Goal: Task Accomplishment & Management: Complete application form

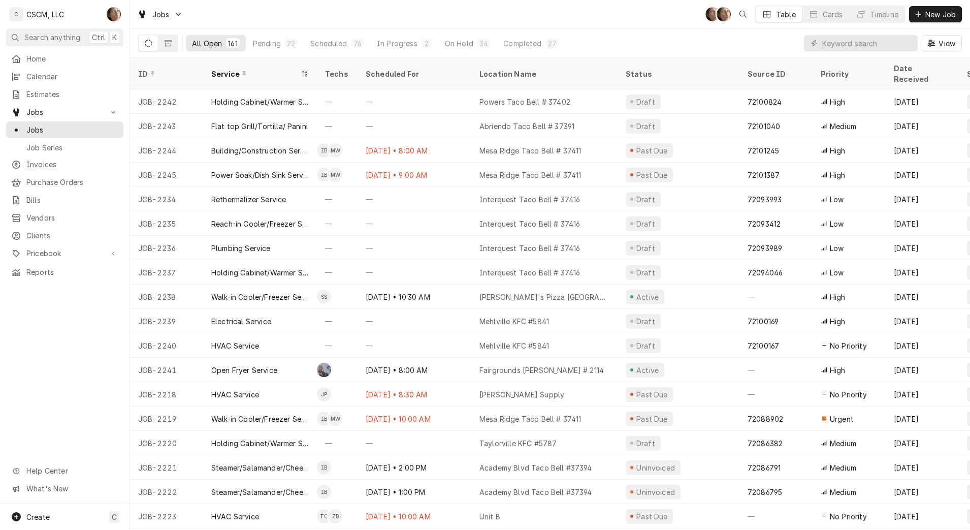
click at [930, 7] on button "New Job" at bounding box center [935, 14] width 53 height 16
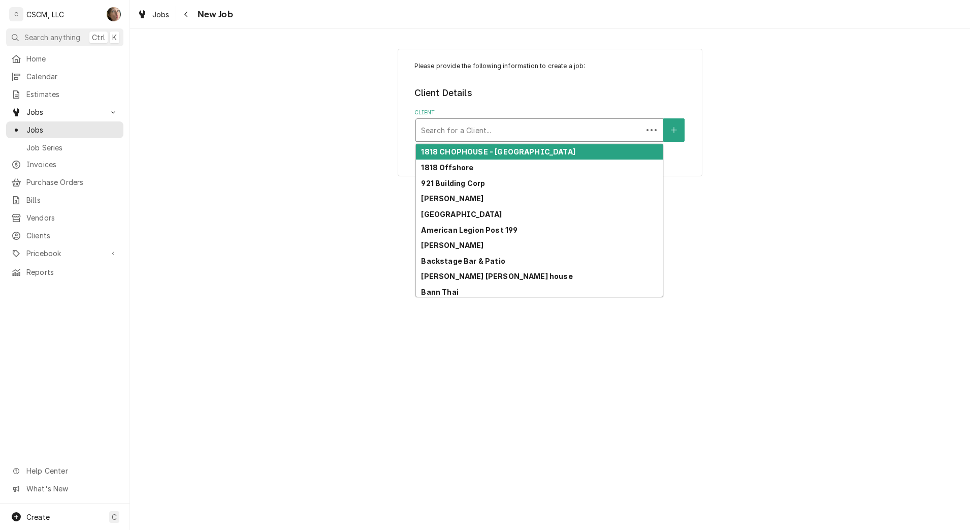
click at [533, 140] on div "Search for a Client..." at bounding box center [529, 130] width 227 height 22
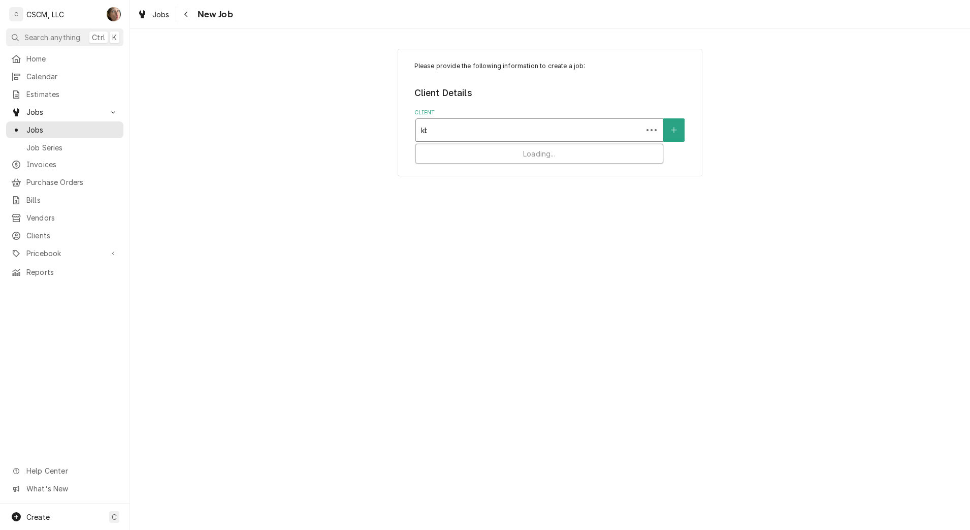
type input "kbp"
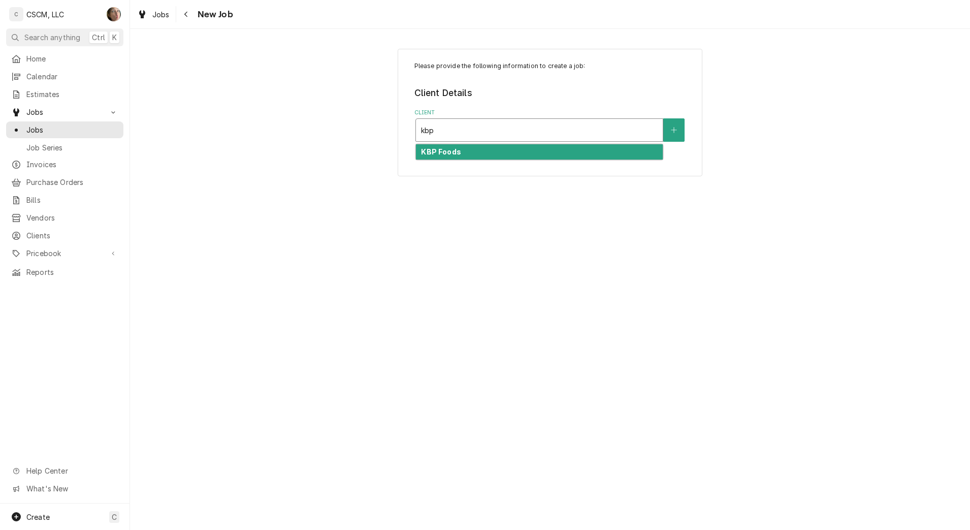
click at [509, 146] on div "KBP Foods" at bounding box center [539, 152] width 247 height 16
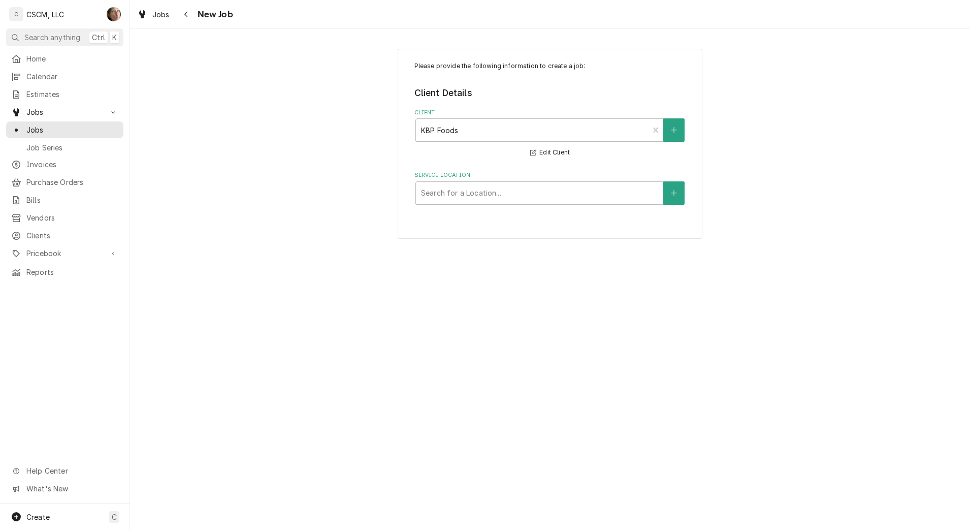
click at [455, 185] on div "Service Location" at bounding box center [539, 193] width 237 height 18
type input "jenning"
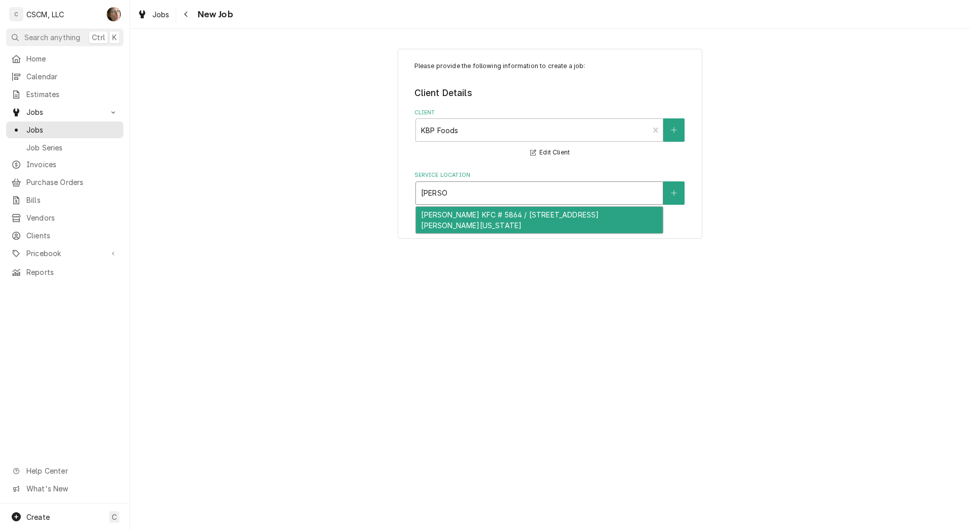
click at [450, 224] on div "Jennings KFC # 5864 / 8929 Jennings Station Rd, Jennings, Missouri 63136" at bounding box center [539, 220] width 247 height 26
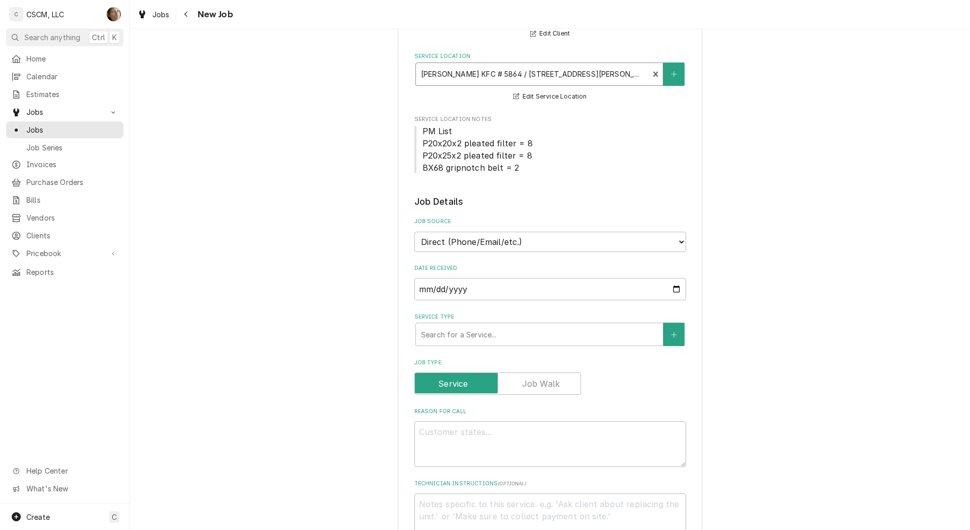
scroll to position [127, 0]
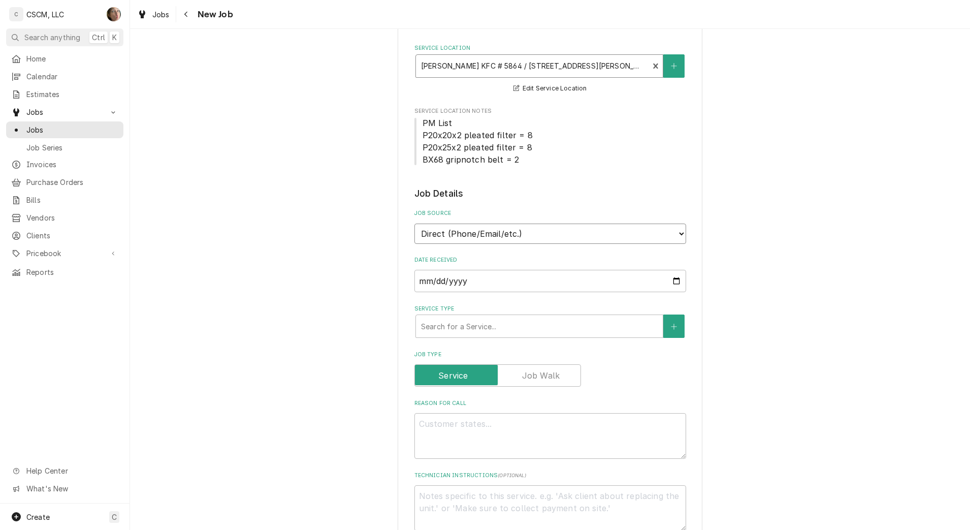
click at [482, 242] on select "Direct (Phone/Email/etc.) Other" at bounding box center [550, 233] width 272 height 20
select select "100"
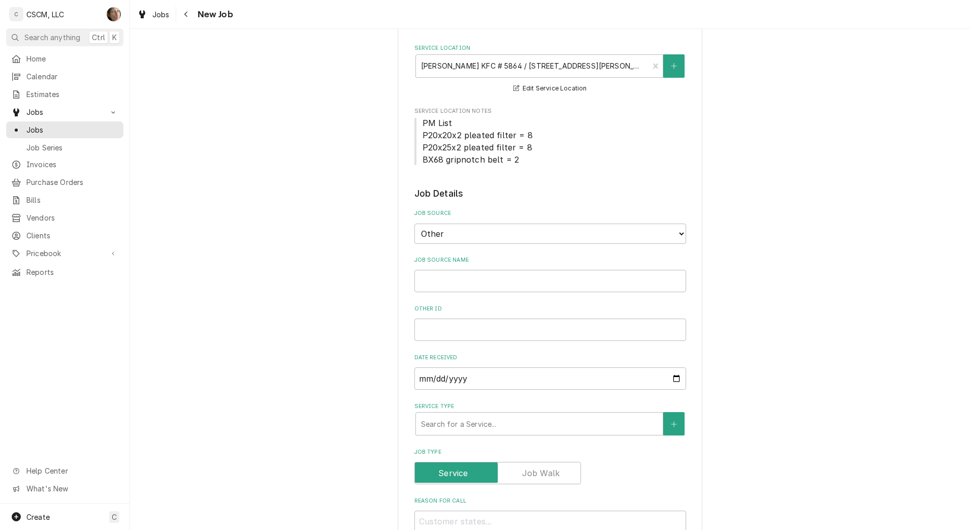
click at [472, 266] on div "Job Source Name" at bounding box center [550, 274] width 272 height 36
click at [470, 279] on input "Job Source Name" at bounding box center [550, 281] width 272 height 22
type textarea "x"
type input "v"
type textarea "x"
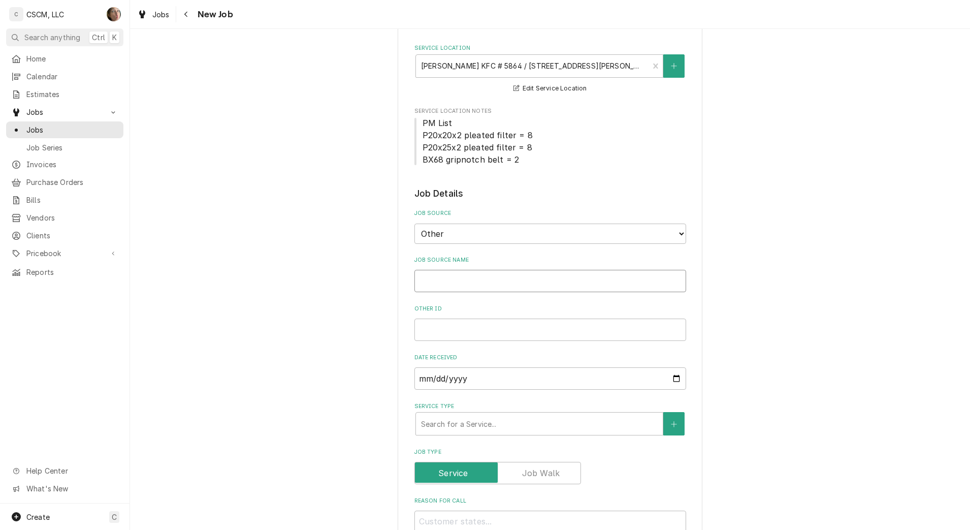
type textarea "x"
type input "V"
type textarea "x"
type input "Ve"
type textarea "x"
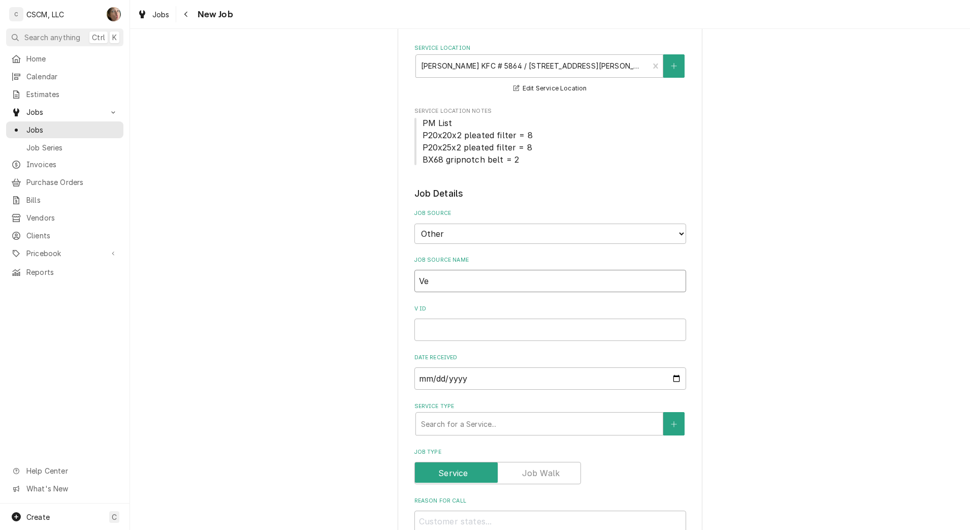
type input "Ver"
type textarea "x"
type input "Veri"
type textarea "x"
type input "Veris"
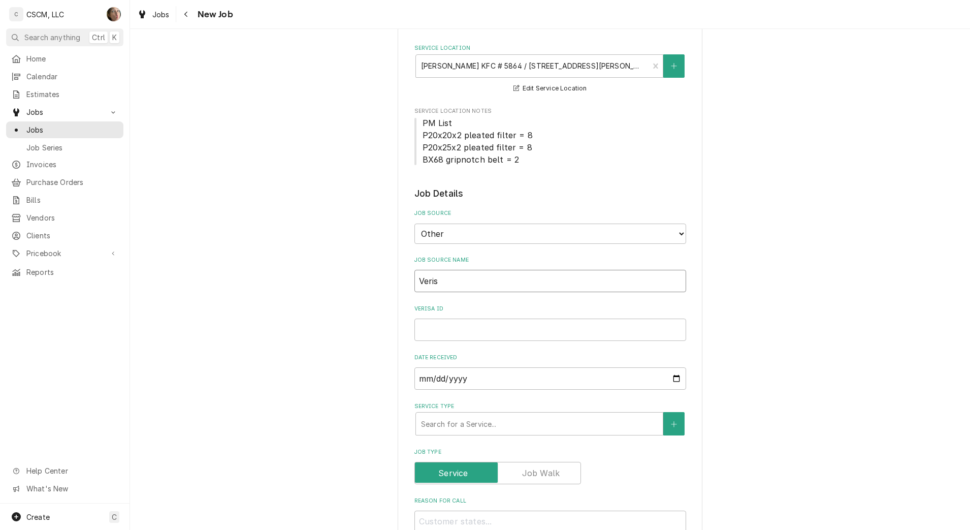
type textarea "x"
type input "Verisa"
type textarea "x"
type input "Verisae"
click at [435, 331] on input "Verisae ID" at bounding box center [550, 329] width 272 height 22
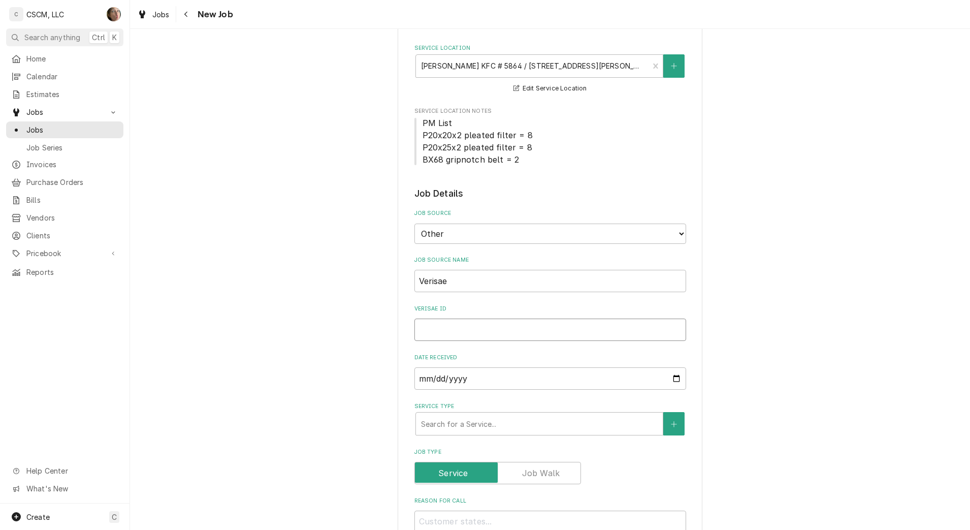
paste input "72103621"
type textarea "x"
type input "72103621"
type textarea "x"
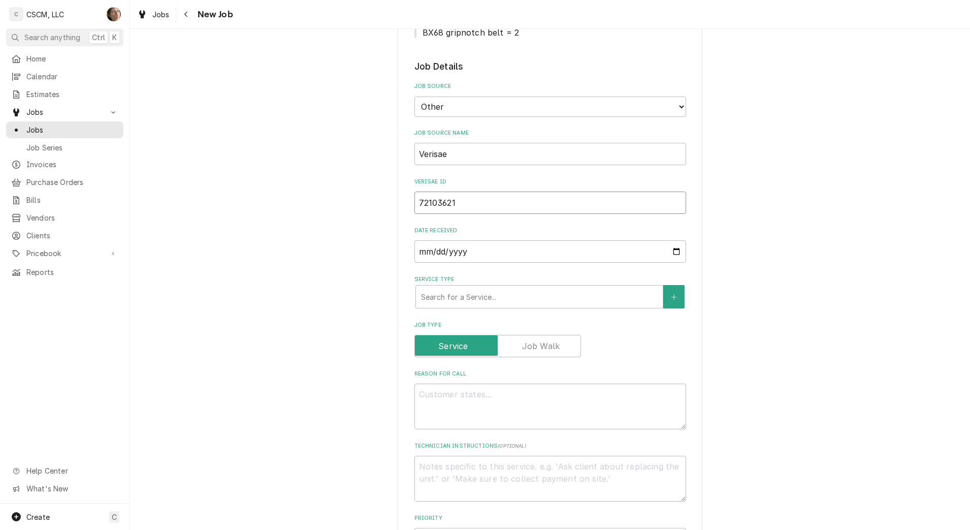
type input "72103621"
click at [441, 400] on textarea "Reason For Call" at bounding box center [550, 406] width 272 height 46
type textarea "x"
type textarea "N"
type textarea "x"
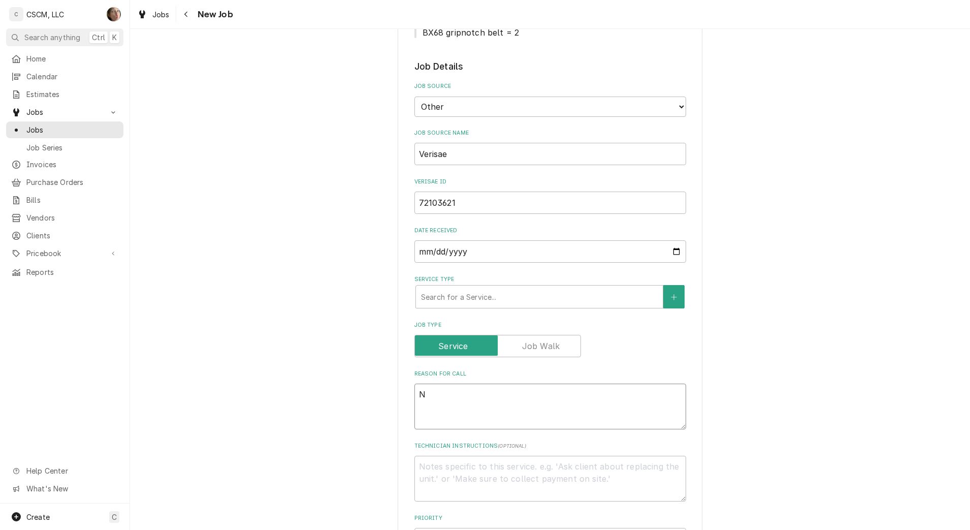
type textarea "NT"
type textarea "x"
type textarea "NTE"
type textarea "x"
type textarea "NTE:"
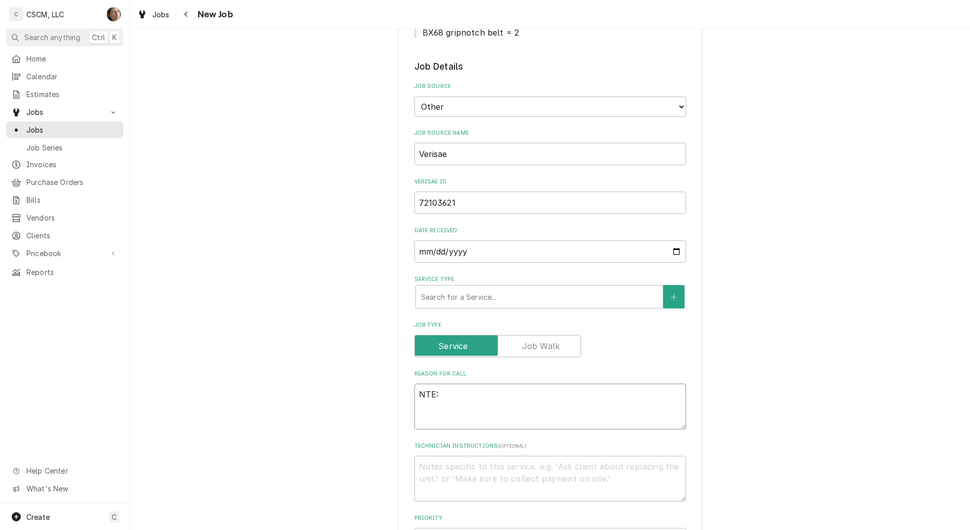
type textarea "x"
type textarea "NTE:"
type textarea "x"
type textarea "NTE: $"
type textarea "x"
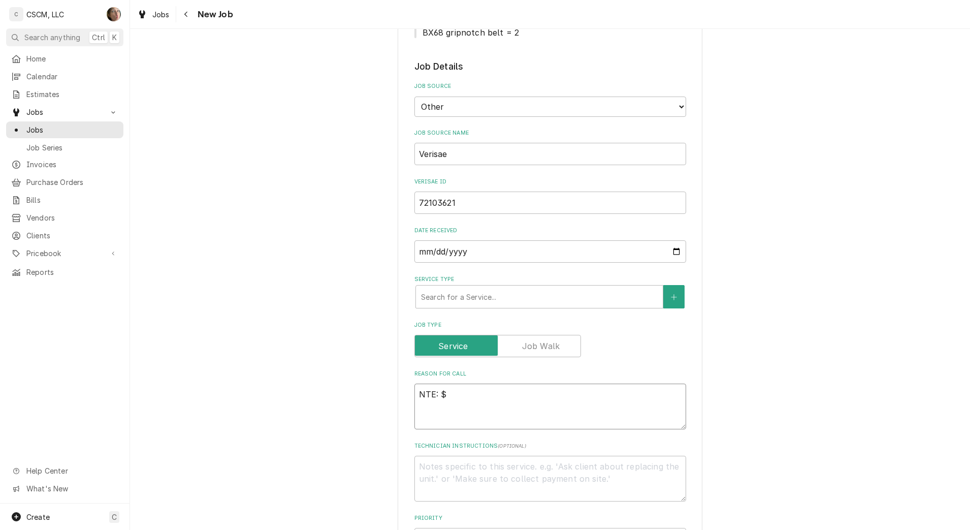
type textarea "NTE: $5"
type textarea "x"
type textarea "NTE: $50"
type textarea "x"
type textarea "NTE: $500"
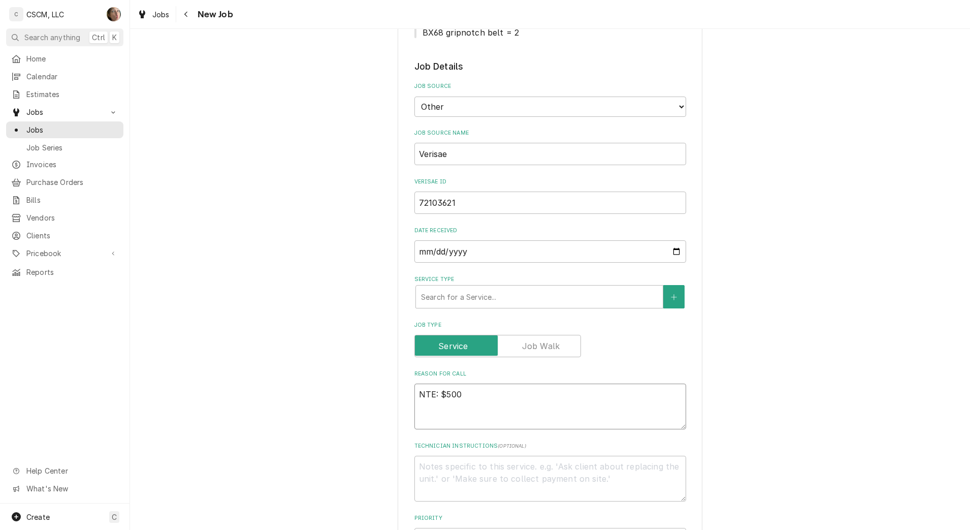
type textarea "x"
type textarea "NTE: $500"
type textarea "x"
type textarea "NTE: $500 P"
type textarea "x"
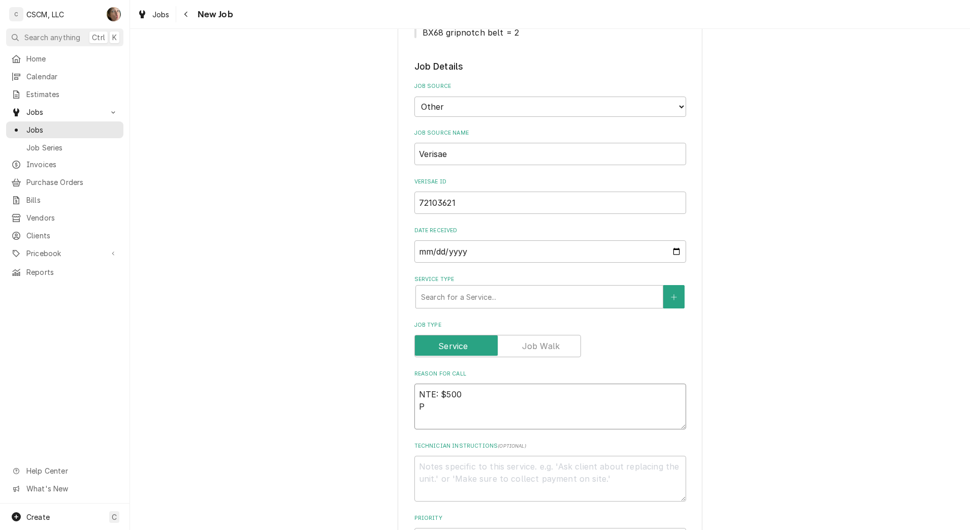
type textarea "NTE: $500 PO"
type textarea "x"
type textarea "NTE: $500 PO"
type textarea "x"
type textarea "NTE: $500 PO #"
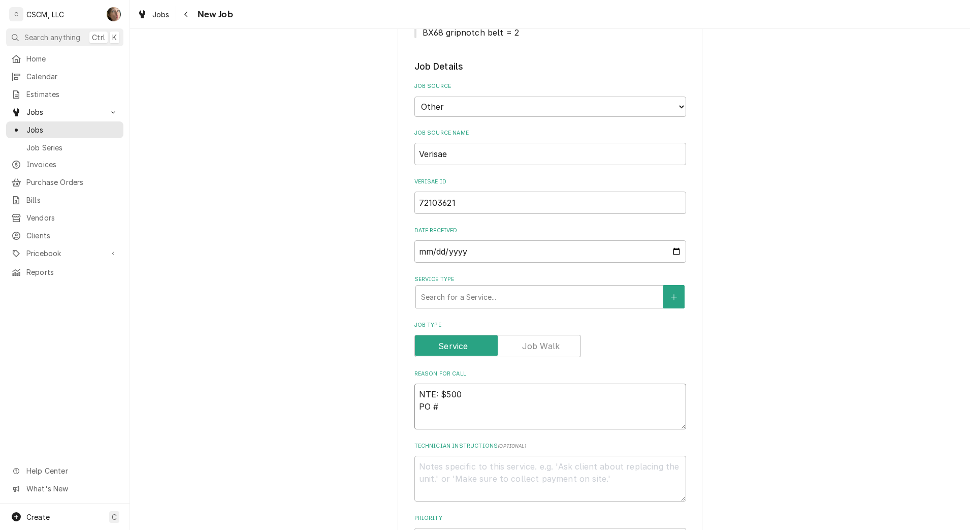
type textarea "x"
type textarea "NTE: $500 PO #"
paste textarea "72103621"
type textarea "x"
type textarea "NTE: $500 PO # 72103621"
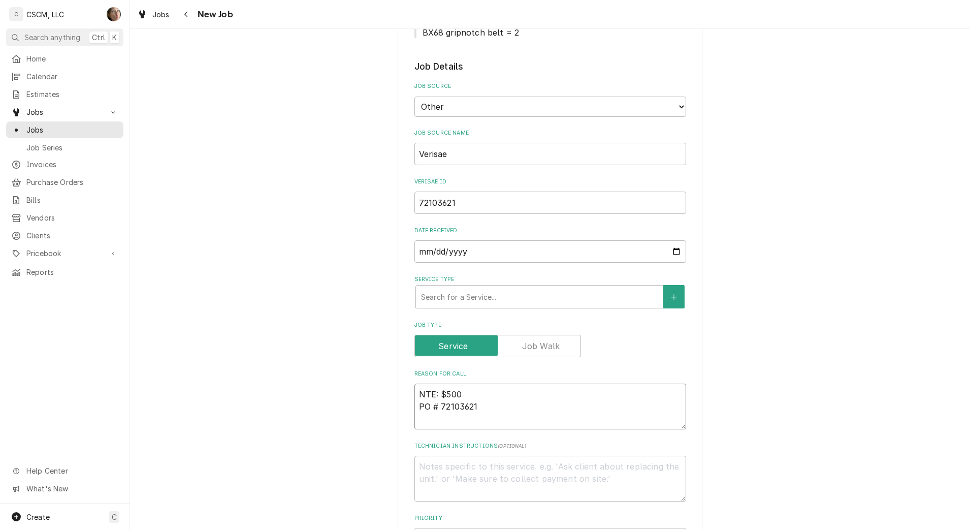
type textarea "x"
type textarea "NTE: $500 PO # 72103621"
click at [414, 394] on textarea "NTE: $500 PO # 72103621" at bounding box center [550, 406] width 272 height 46
click at [414, 393] on textarea "NTE: $500 PO # 72103621" at bounding box center [550, 406] width 272 height 46
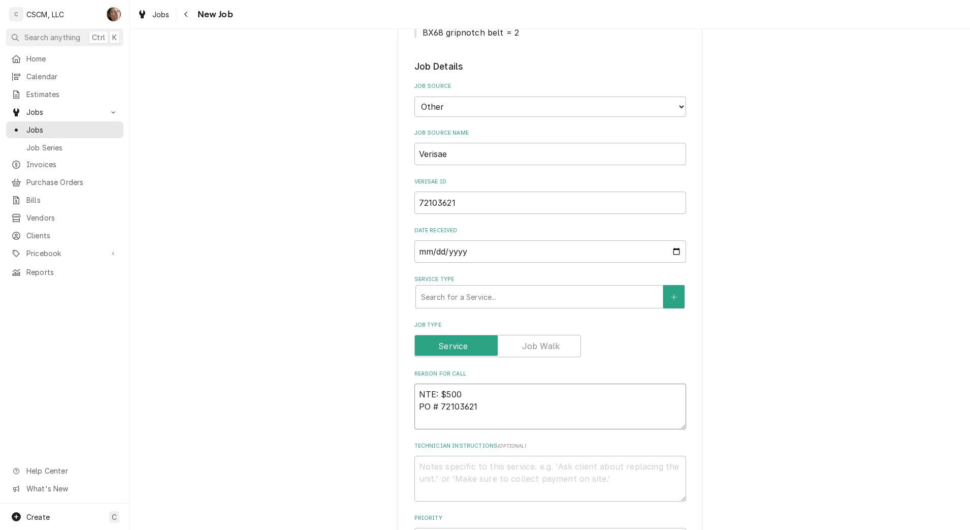
paste textarea "1/2 winston holding cab is showing probe error and will not hear up"
type textarea "x"
type textarea "1/2 winston holding cab is showing probe error and will not hear upNTE: $500 PO…"
type textarea "x"
type textarea "1/2 winston holding cab is showing probe error and will not hear up NTE: $500 P…"
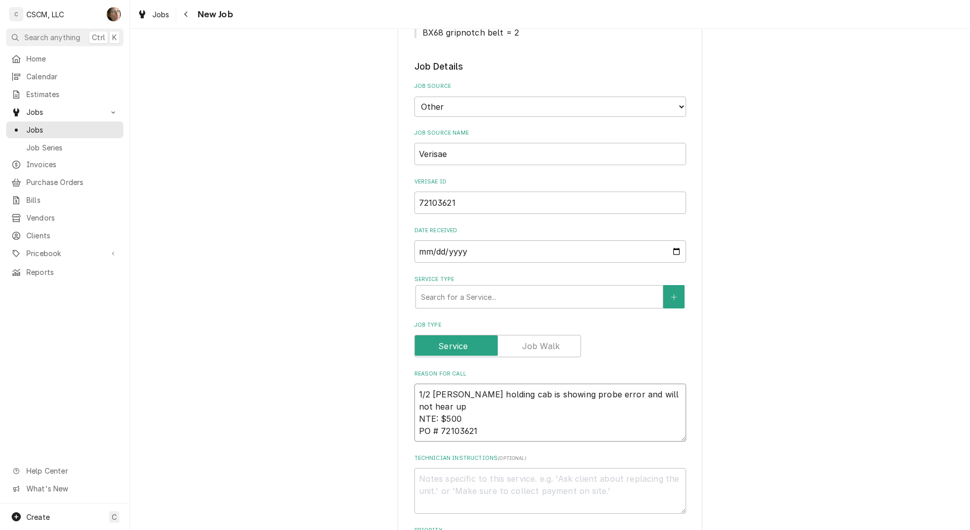
type textarea "x"
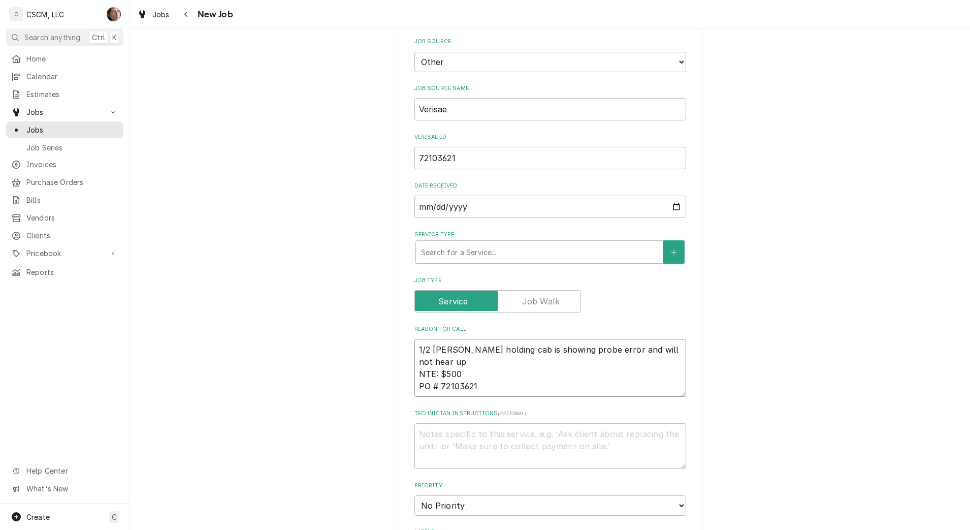
scroll to position [317, 0]
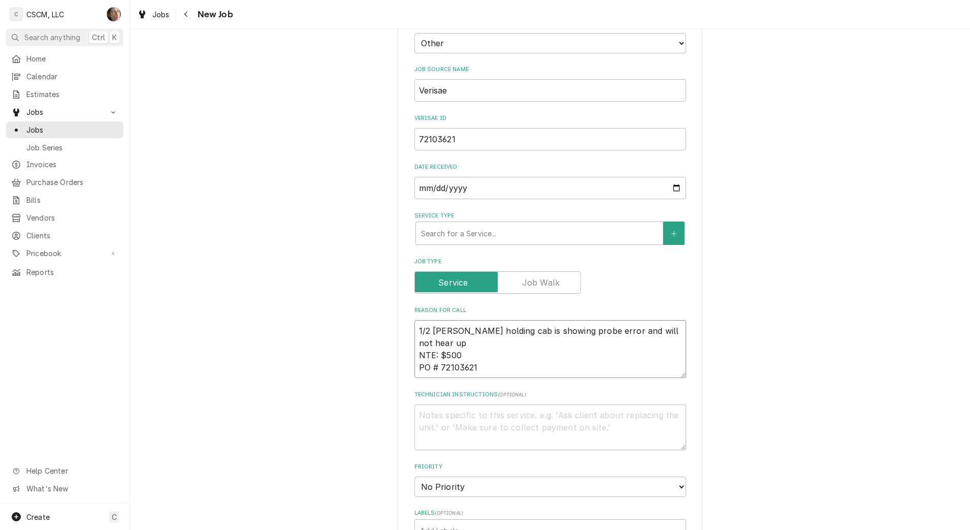
type textarea "1/2 winston holding cab is showing probe error and will not hear up NTE: $500 P…"
click at [440, 226] on div "Service Type" at bounding box center [539, 233] width 237 height 18
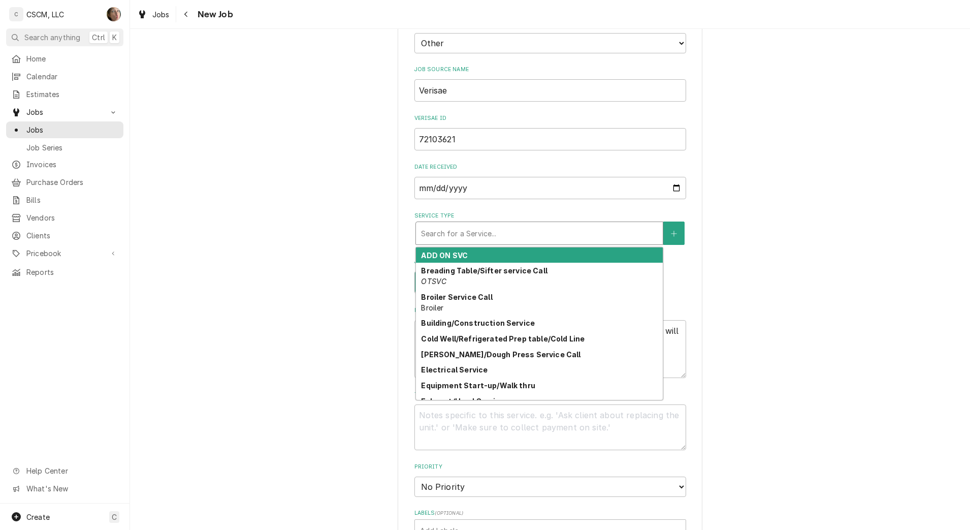
type textarea "x"
type input "H"
type textarea "x"
type input "HO"
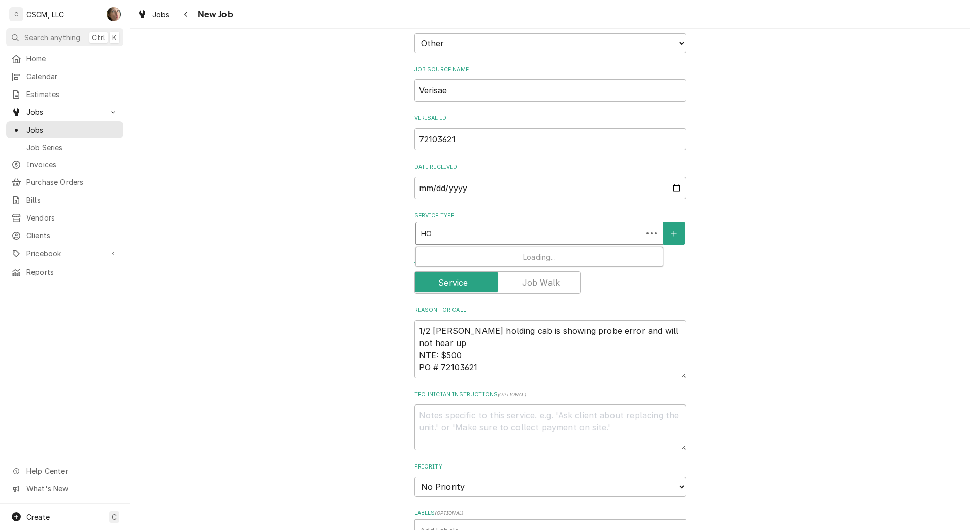
type textarea "x"
type input "HOL"
type textarea "x"
type input "HOLD"
type textarea "x"
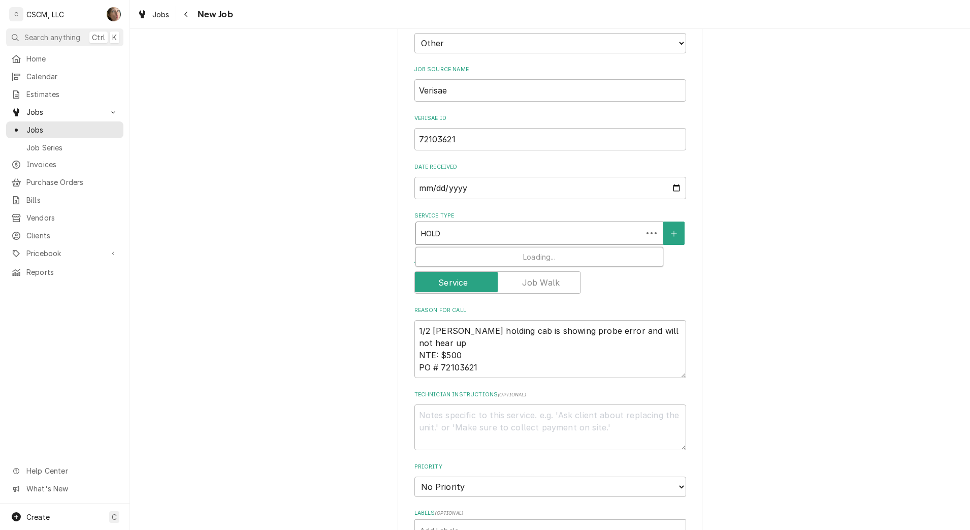
type input "HOLDI"
type textarea "x"
type input "HOLDIN"
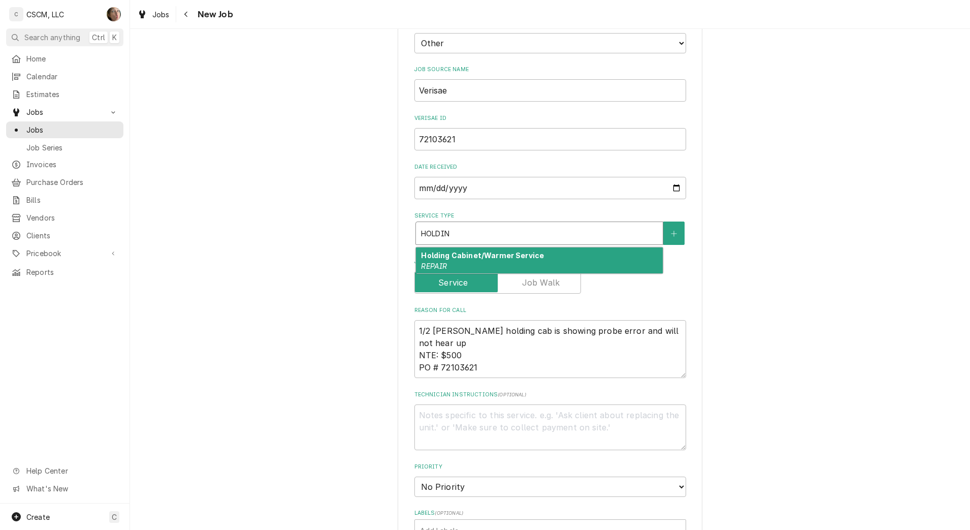
click at [448, 262] on div "Holding Cabinet/Warmer Service REPAIR" at bounding box center [539, 260] width 247 height 26
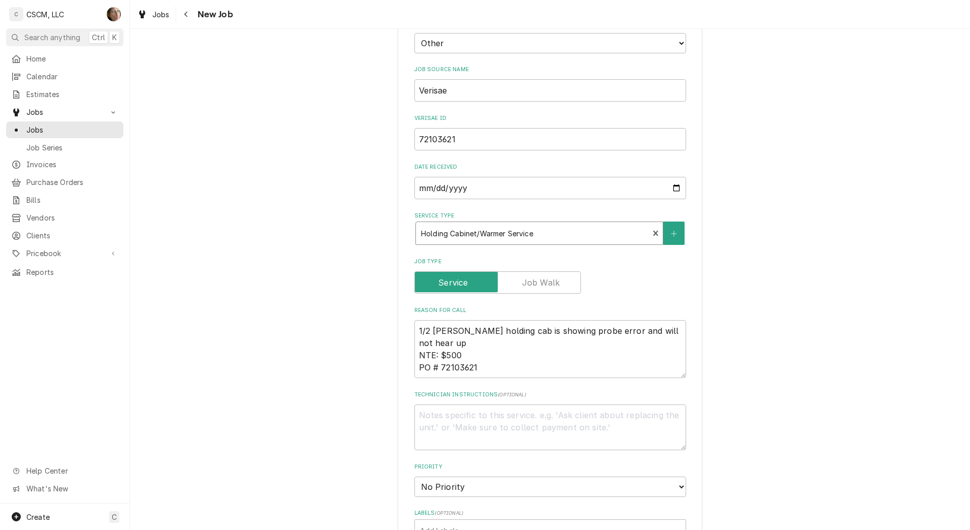
type textarea "x"
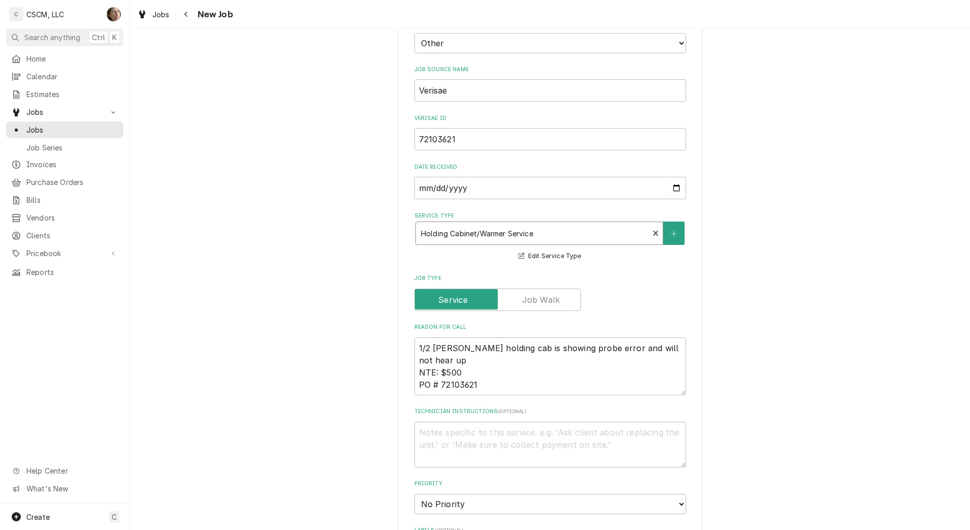
scroll to position [508, 0]
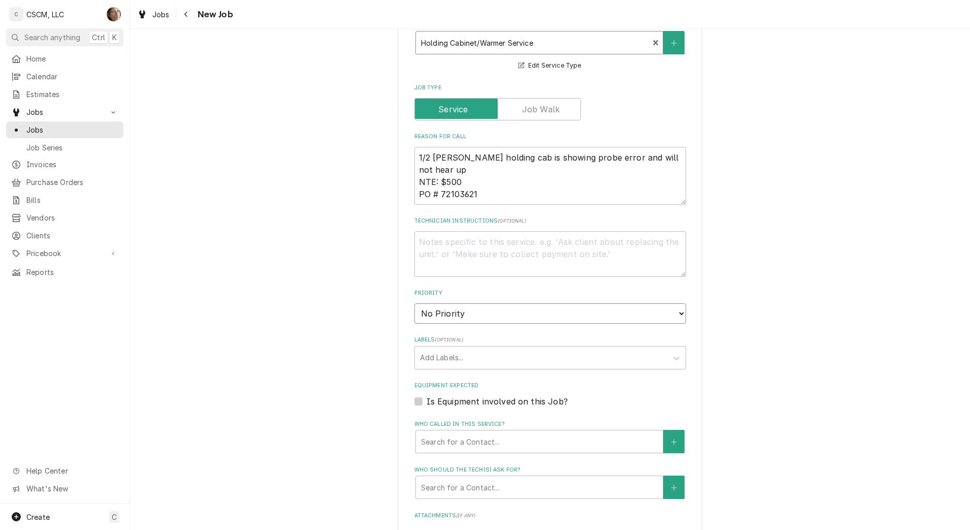
click at [462, 305] on select "No Priority Urgent High Medium Low" at bounding box center [550, 313] width 272 height 20
select select "1"
click at [414, 303] on select "No Priority Urgent High Medium Low" at bounding box center [550, 313] width 272 height 20
type textarea "x"
click at [434, 361] on div "Labels" at bounding box center [541, 357] width 242 height 18
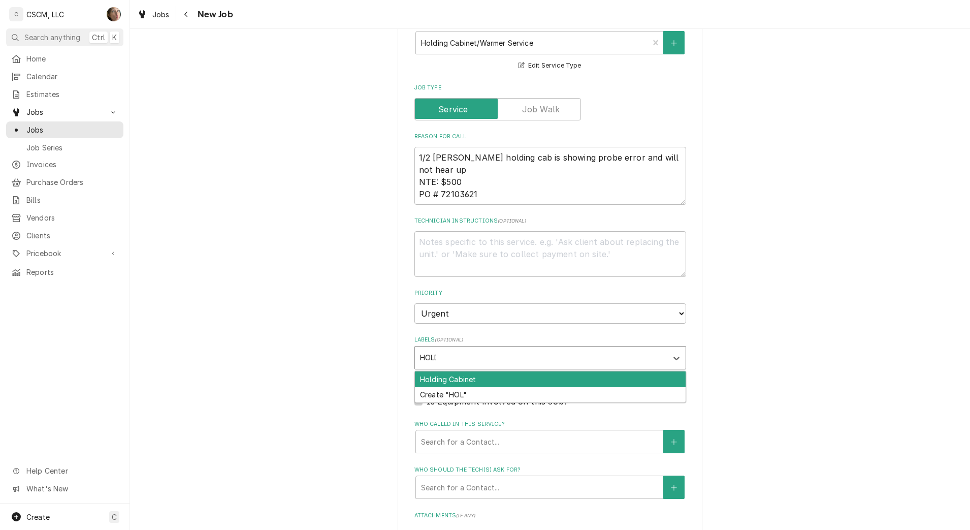
type input "HOLDING"
click at [444, 383] on div "Holding Cabinet" at bounding box center [550, 379] width 271 height 16
type textarea "x"
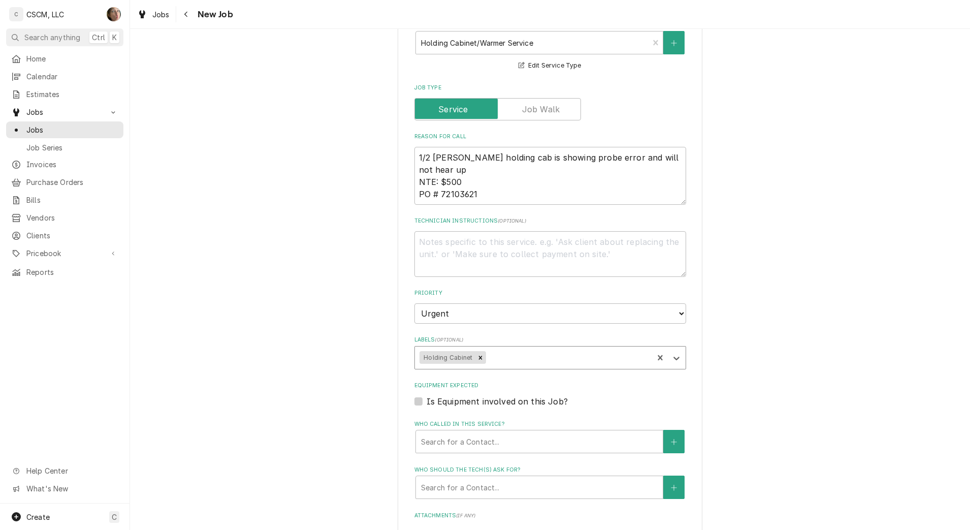
click at [248, 299] on div "Please provide the following information to create a job: Client Details Client…" at bounding box center [550, 154] width 840 height 1244
click at [438, 437] on div "Who called in this service?" at bounding box center [539, 441] width 237 height 18
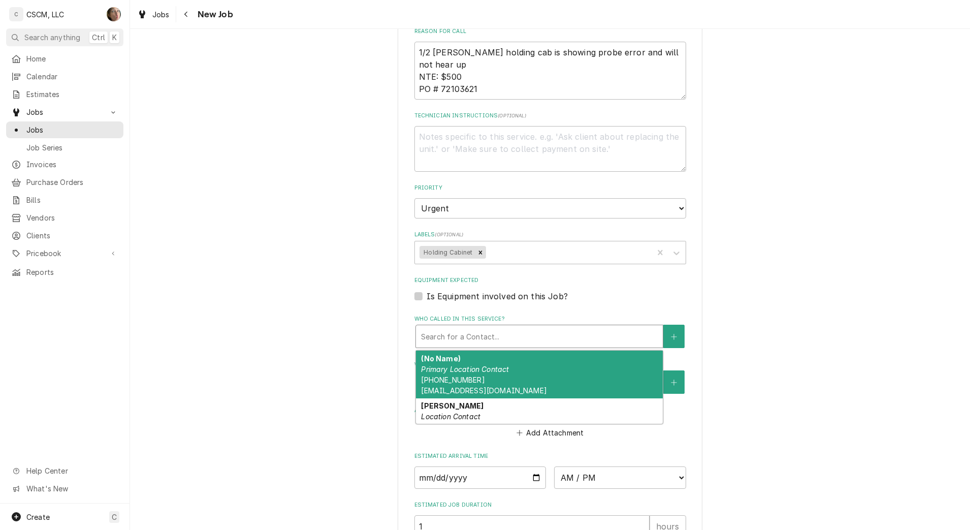
scroll to position [635, 0]
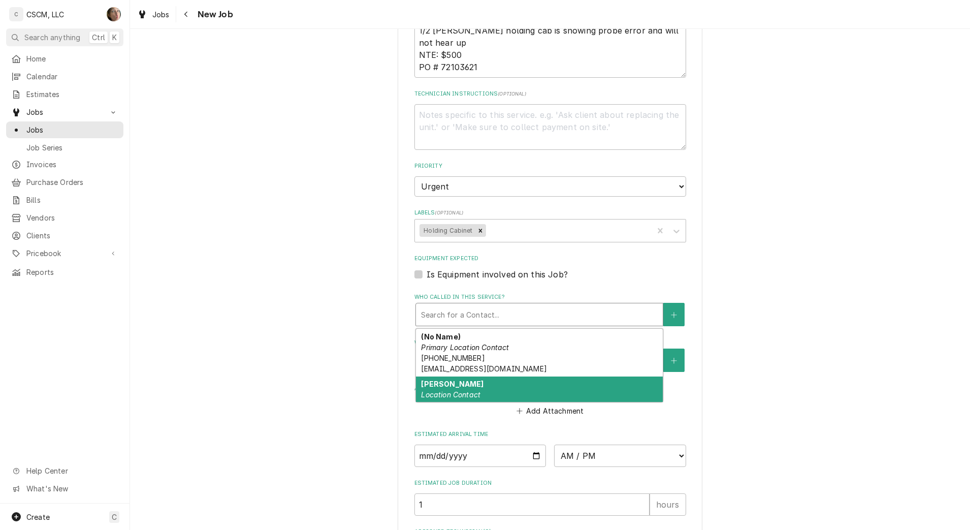
click at [499, 386] on div "James Metcalf Location Contact (314) 471-4723 jmetcalf@kbpfoods.com" at bounding box center [539, 400] width 247 height 48
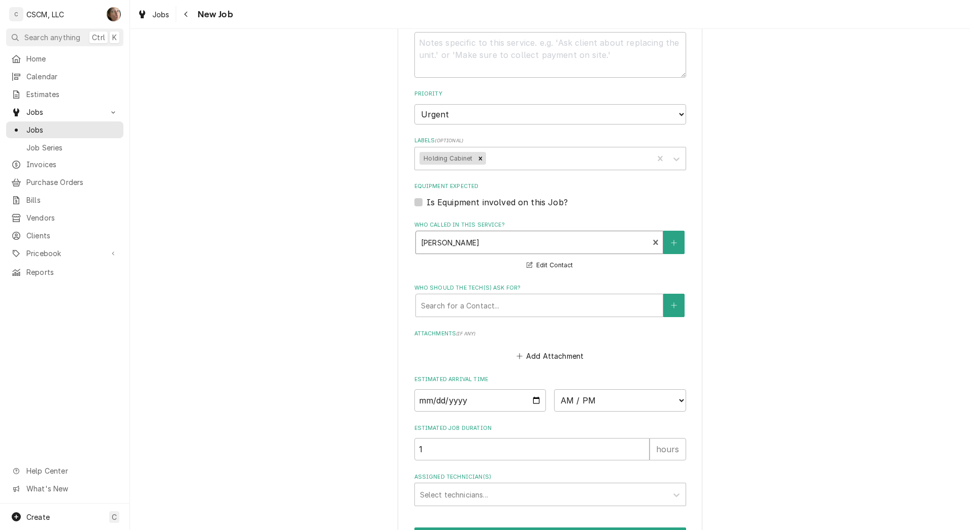
scroll to position [771, 0]
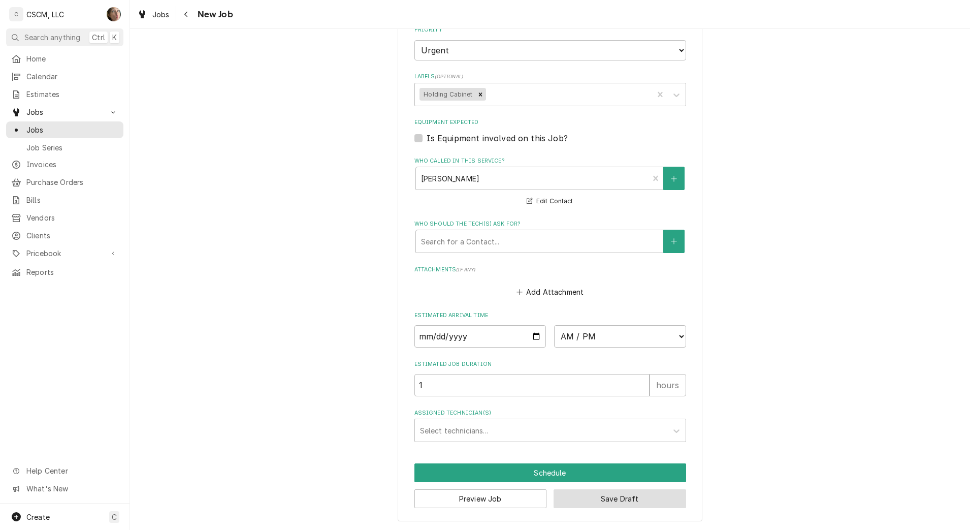
click at [614, 500] on button "Save Draft" at bounding box center [620, 498] width 133 height 19
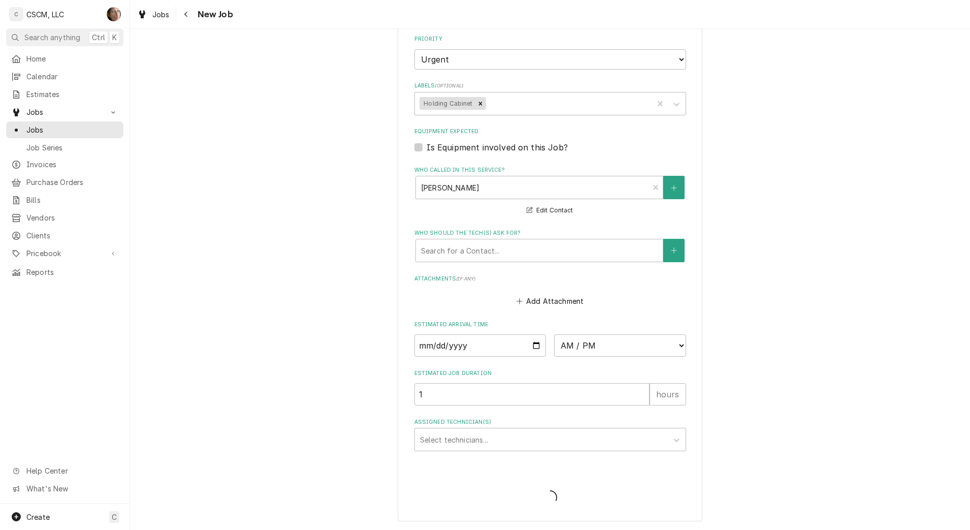
type textarea "x"
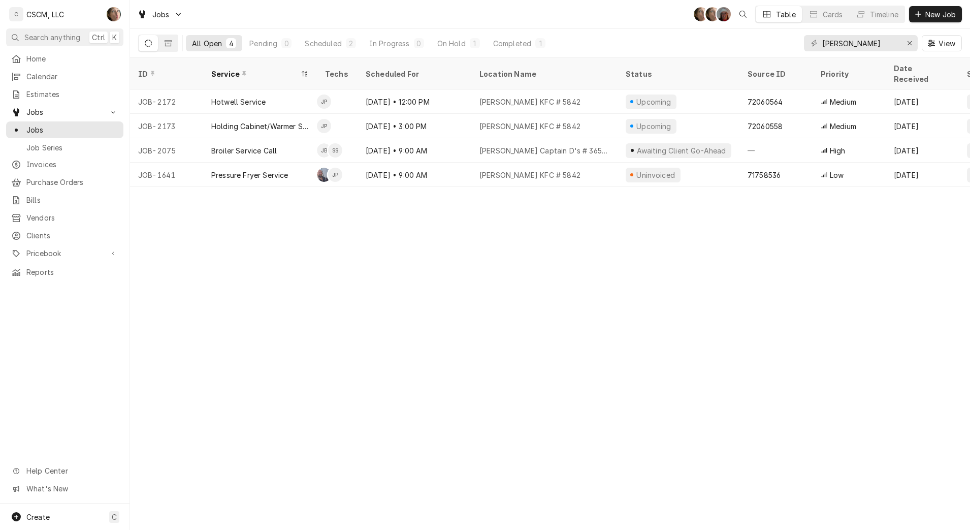
click at [368, 222] on div "ID Service Techs Scheduled For Location Name Status Source ID Priority Date Rec…" at bounding box center [550, 294] width 840 height 472
click at [323, 342] on div "ID Service Techs Scheduled For Location Name Status Source ID Priority Date Rec…" at bounding box center [550, 294] width 840 height 472
click at [331, 42] on div "Scheduled" at bounding box center [323, 43] width 37 height 11
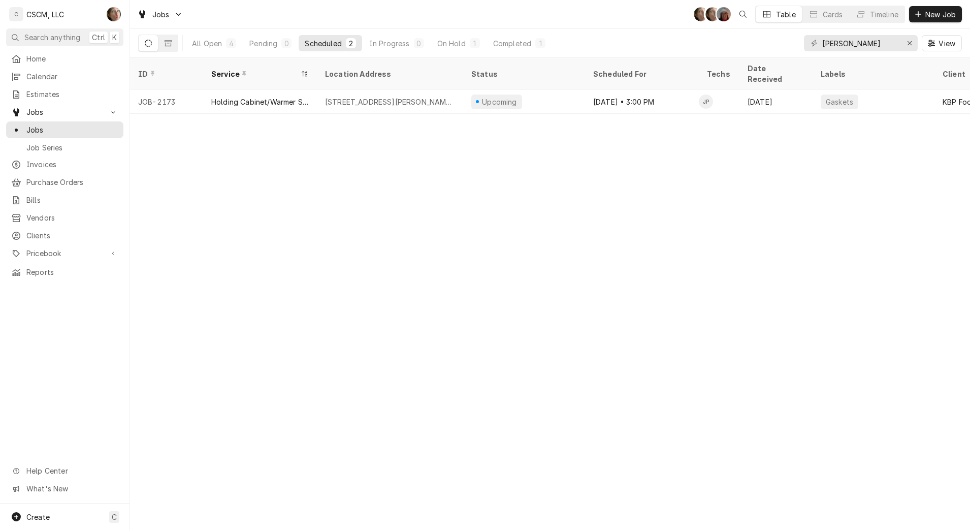
click at [208, 43] on div "All Open" at bounding box center [207, 43] width 30 height 11
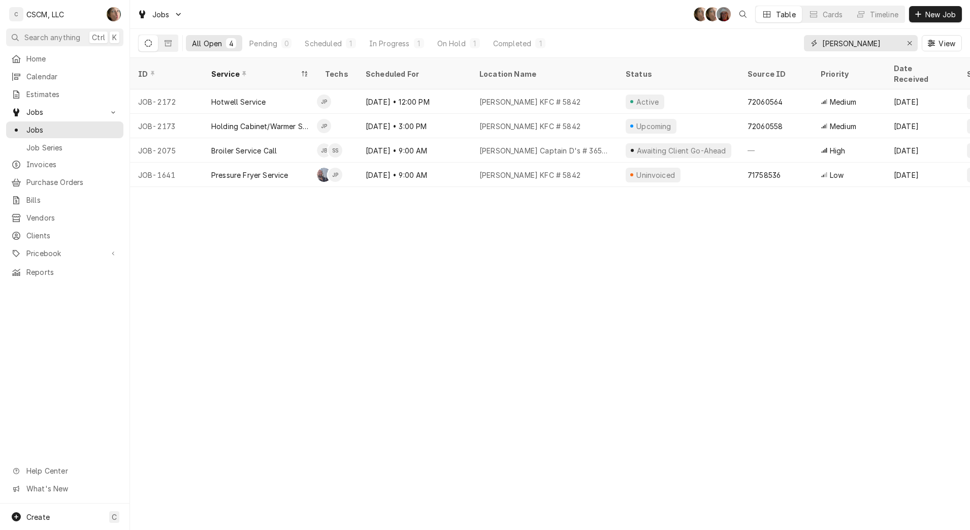
click at [908, 38] on div "Erase input" at bounding box center [910, 43] width 10 height 10
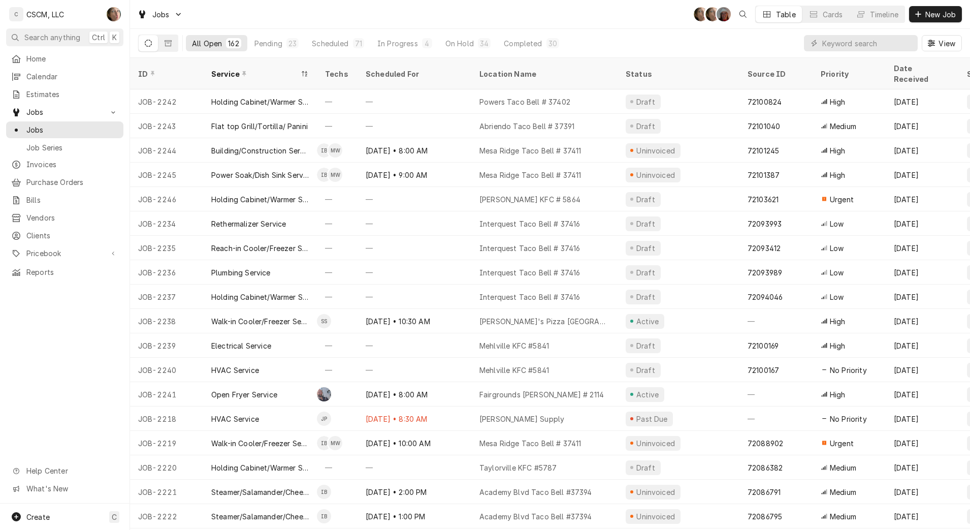
click at [270, 46] on div "Pending" at bounding box center [268, 43] width 28 height 11
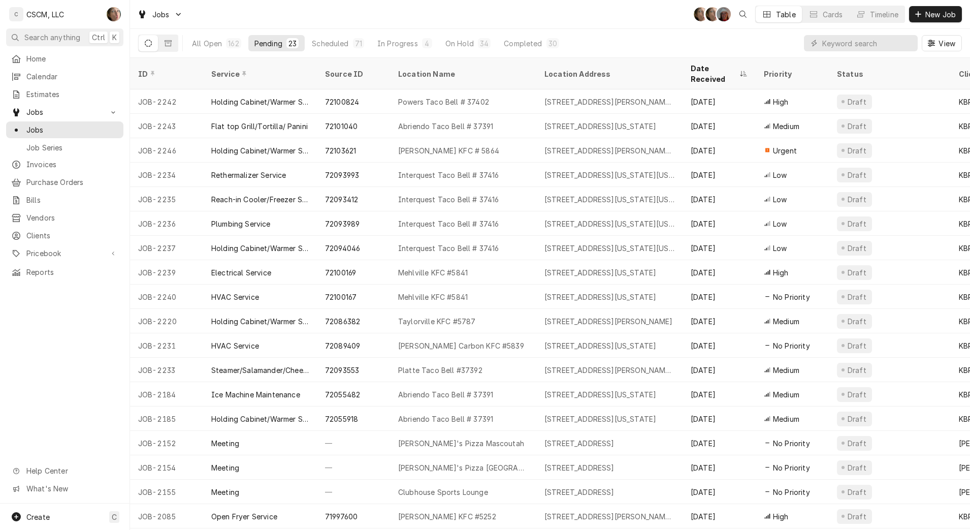
click at [266, 96] on div "Holding Cabinet/Warmer Service" at bounding box center [260, 101] width 98 height 11
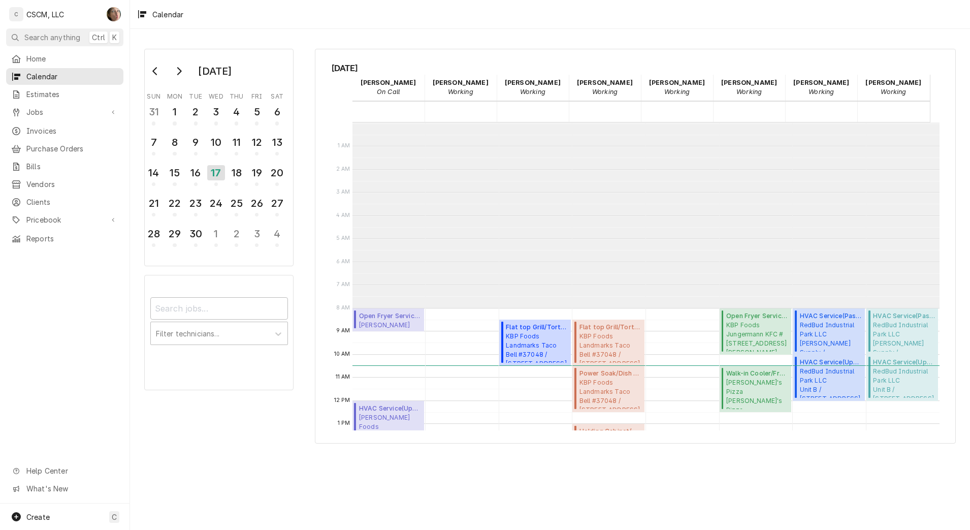
scroll to position [185, 0]
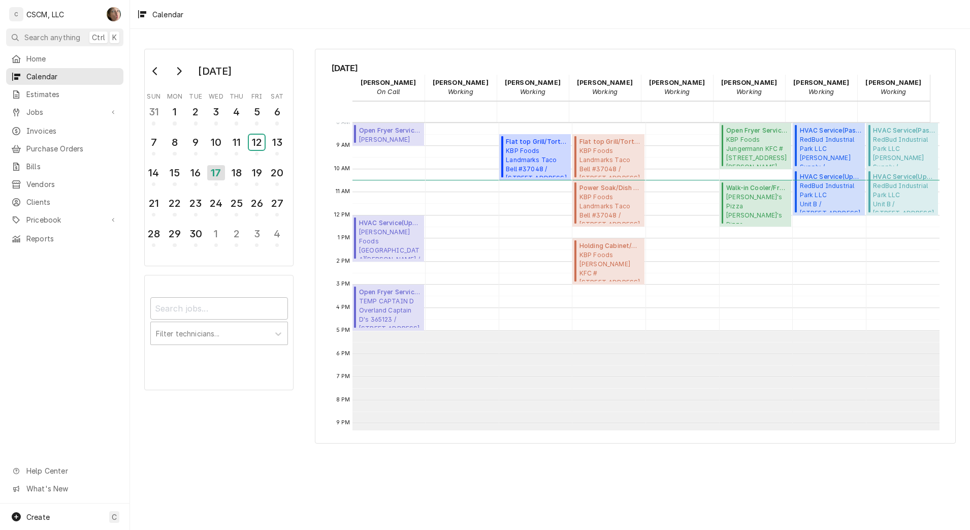
click at [255, 145] on div "12" at bounding box center [257, 142] width 16 height 15
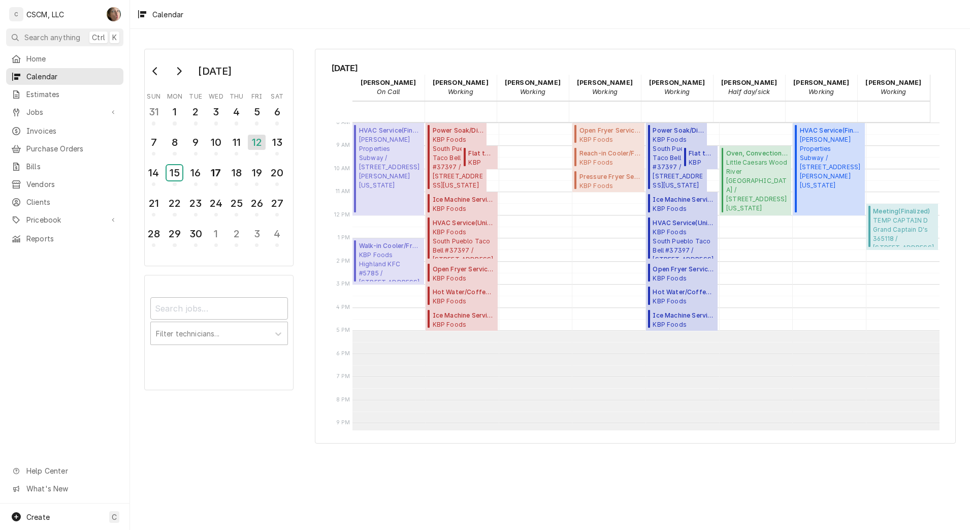
click at [170, 170] on div "15" at bounding box center [175, 172] width 16 height 15
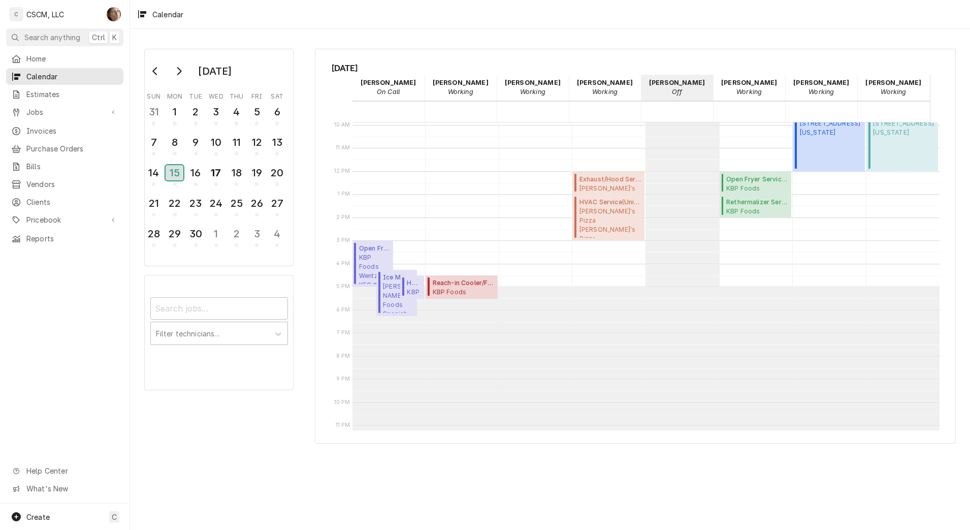
scroll to position [247, 0]
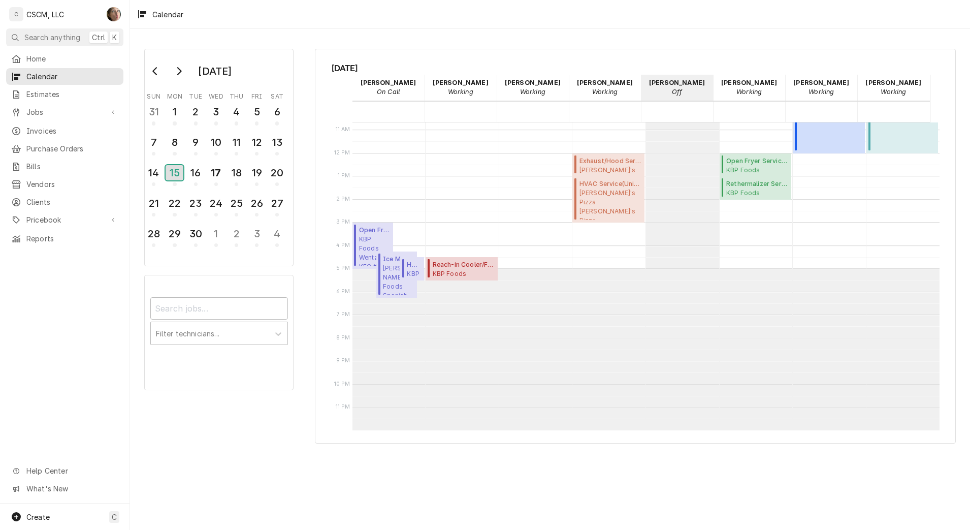
click at [174, 176] on div "15" at bounding box center [175, 172] width 18 height 15
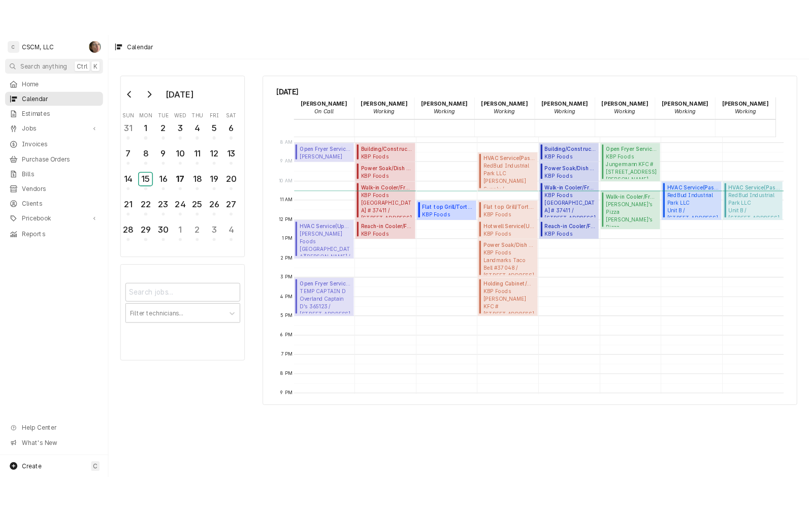
scroll to position [178, 0]
